Goal: Information Seeking & Learning: Learn about a topic

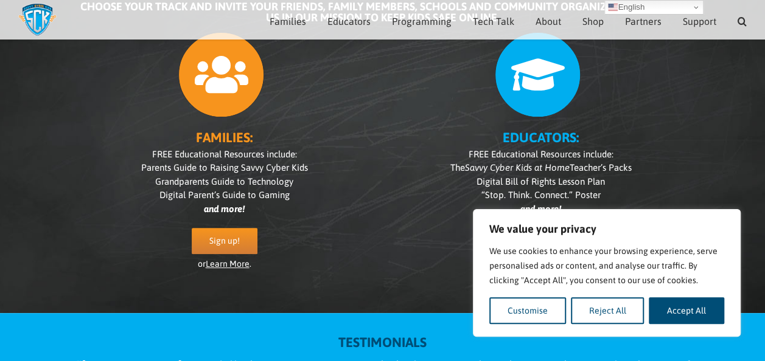
scroll to position [153, 0]
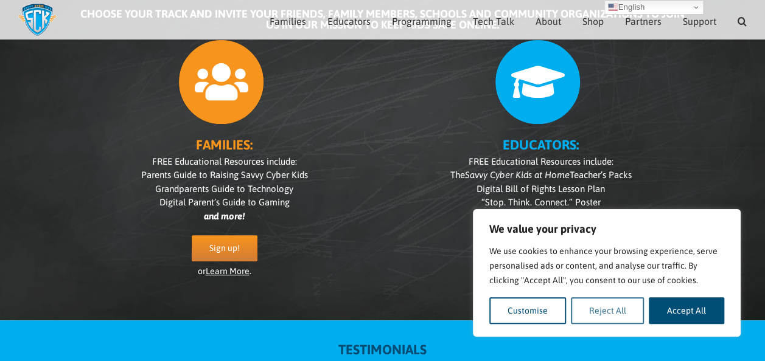
click at [605, 318] on button "Reject All" at bounding box center [608, 310] width 74 height 27
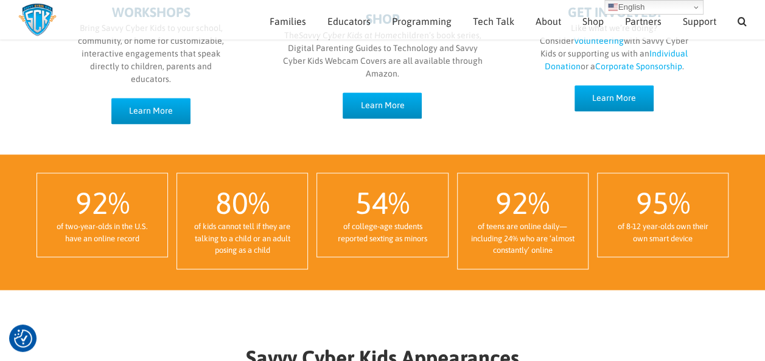
scroll to position [799, 0]
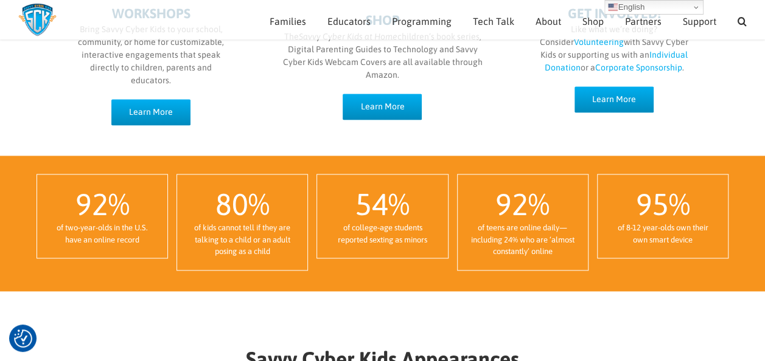
click at [129, 98] on div "WORKSHOPS Bring Savvy Cyber Kids to your school, community, or home for customi…" at bounding box center [151, 2] width 204 height 247
click at [133, 105] on link "Learn More" at bounding box center [150, 112] width 79 height 26
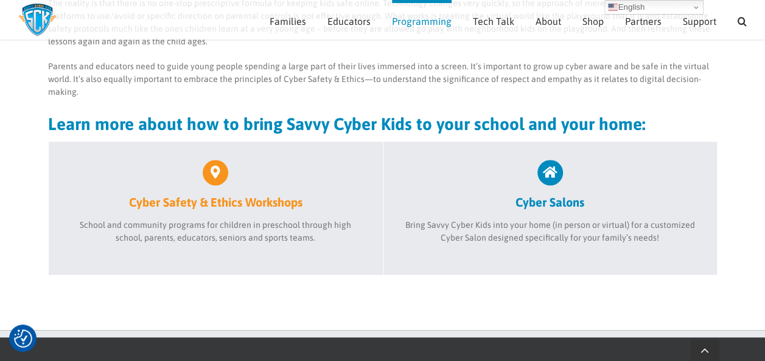
scroll to position [429, 0]
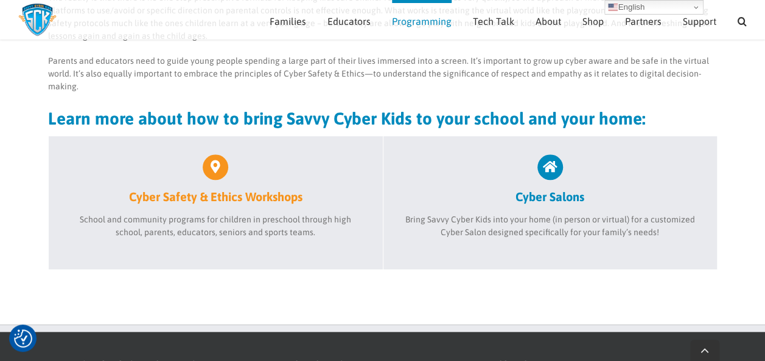
click at [248, 196] on h2 "Cyber Safety & Ethics Workshops" at bounding box center [215, 196] width 297 height 15
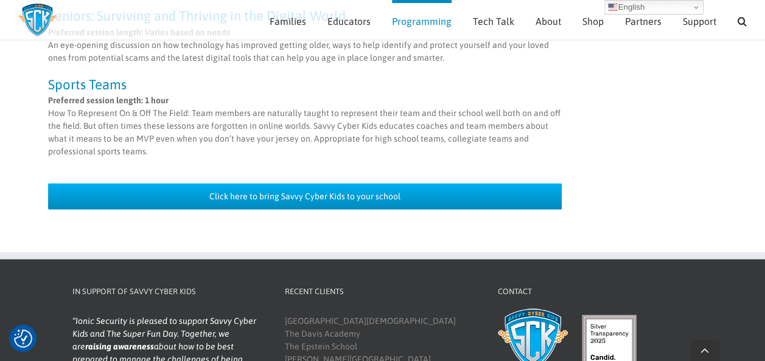
scroll to position [1260, 0]
